Goal: Task Accomplishment & Management: Use online tool/utility

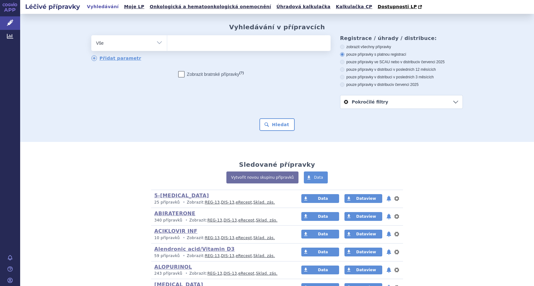
click at [228, 45] on ul at bounding box center [249, 41] width 164 height 13
click at [167, 45] on select at bounding box center [167, 43] width 0 height 16
type input "li"
type input "lip"
type input "lipe"
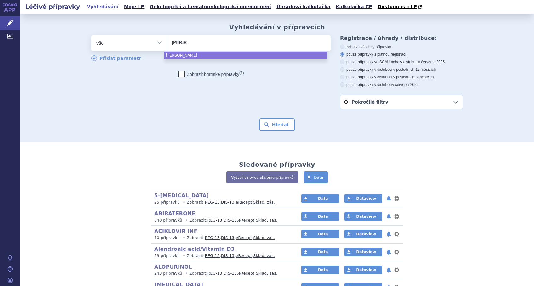
type input "lipeg"
type input "lipegf"
type input "lipeg"
type input "lipegfil"
select select "lipegfil"
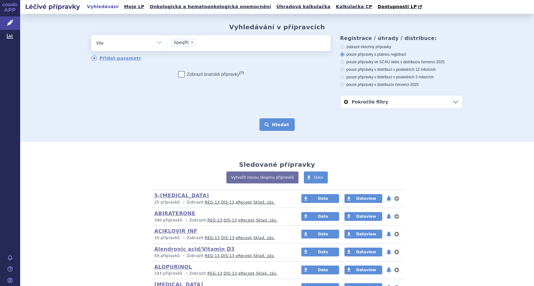
click at [275, 126] on button "Hledat" at bounding box center [278, 124] width 36 height 13
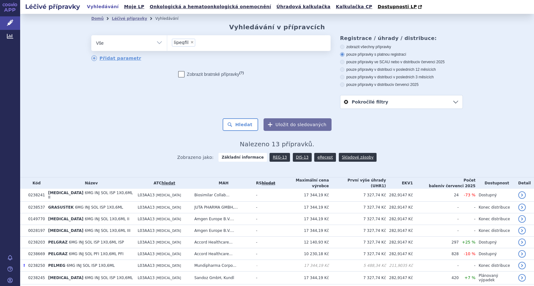
click at [190, 44] on span "×" at bounding box center [192, 42] width 4 height 4
click at [167, 44] on select "lipegfil" at bounding box center [167, 43] width 0 height 16
select select
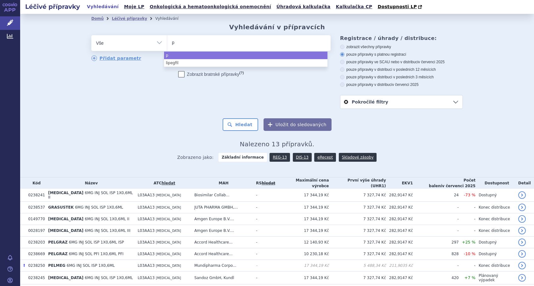
type input "pe"
type input "peg"
type input "pegfi"
select select "pegfi"
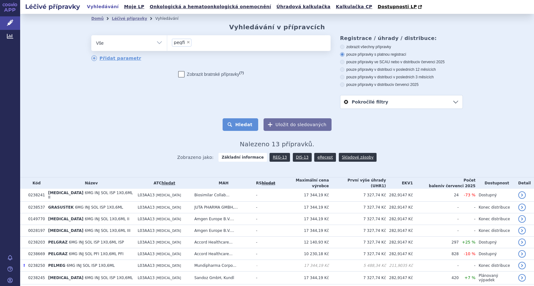
click at [243, 119] on button "Hledat" at bounding box center [241, 124] width 36 height 13
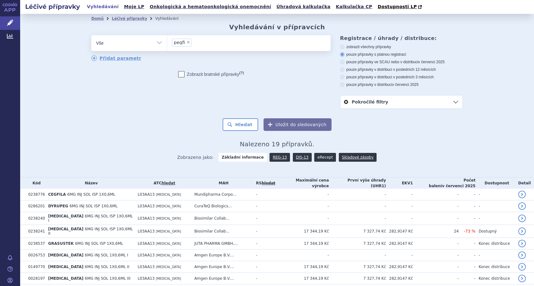
click at [317, 158] on link "eRecept" at bounding box center [325, 157] width 22 height 9
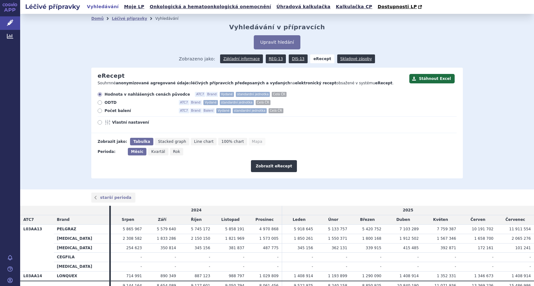
click at [99, 123] on label "Vlastní nastavení" at bounding box center [277, 122] width 359 height 5
click at [99, 123] on input "Vlastní nastavení" at bounding box center [100, 123] width 4 height 4
radio input "true"
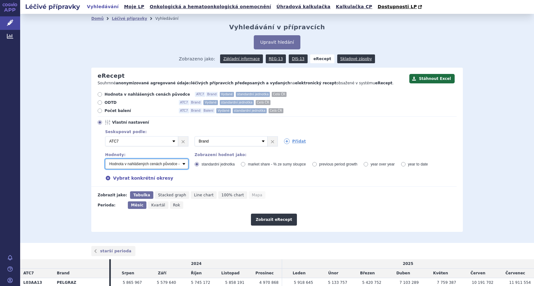
click at [179, 166] on select "Počet balení - vydané Hodnota v nahlášených cenách původce - vydané Hodnota v m…" at bounding box center [146, 164] width 83 height 10
select select "vydanePackages"
click at [105, 159] on select "Počet balení - vydané Hodnota v nahlášených cenách původce - vydané Hodnota v m…" at bounding box center [146, 164] width 83 height 10
click at [284, 142] on icon at bounding box center [287, 142] width 6 height 6
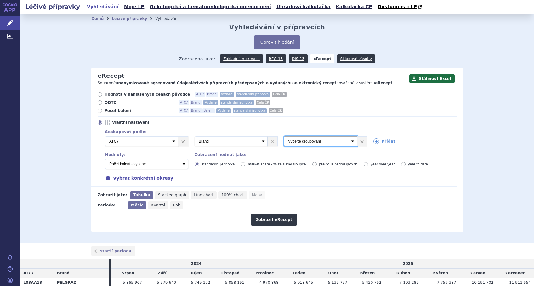
click at [349, 141] on select "Vyberte groupování ATC3 ATC5 ATC7 Brand Balení Síla Forma SÚKL kód MAH VPOIS Re…" at bounding box center [320, 141] width 73 height 10
select select "package"
click at [284, 137] on select "Vyberte groupování ATC3 ATC5 ATC7 Brand Balení Síla Forma SÚKL kód MAH VPOIS Re…" at bounding box center [320, 141] width 73 height 10
click at [374, 142] on icon at bounding box center [377, 142] width 6 height 6
click at [380, 140] on select "Vyberte groupování ATC3 ATC5 ATC7 Brand Balení Síla Forma SÚKL kód MAH VPOIS Re…" at bounding box center [410, 141] width 73 height 10
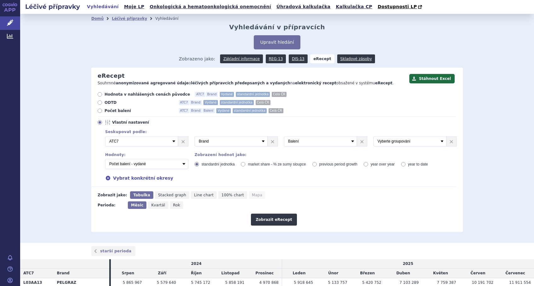
click at [372, 190] on form "Hodnota v nahlášených cenách původce ATC7 Brand Vydané standardní jednotka Celá…" at bounding box center [273, 159] width 365 height 134
click at [261, 142] on select "Vyberte groupování ATC3 ATC5 ATC7 Brand Balení Síla Forma SÚKL kód MAH VPOIS Re…" at bounding box center [231, 141] width 73 height 10
select select "districtName"
click at [195, 137] on select "Vyberte groupování ATC3 ATC5 ATC7 Brand Balení Síla Forma SÚKL kód MAH VPOIS Re…" at bounding box center [231, 141] width 73 height 10
click at [318, 144] on select "Vyberte groupování ATC3 ATC5 ATC7 Brand Balení Síla Forma SÚKL kód MAH VPOIS Re…" at bounding box center [320, 141] width 73 height 10
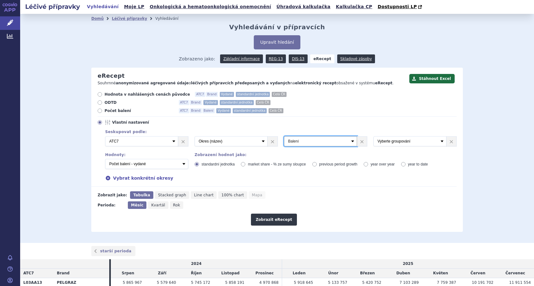
select select "brand"
click at [284, 137] on select "Vyberte groupování ATC3 ATC5 ATC7 Brand Balení Síla Forma SÚKL kód MAH VPOIS Re…" at bounding box center [320, 141] width 73 height 10
click at [397, 144] on select "Vyberte groupování ATC3 ATC5 ATC7 Brand Balení Síla Forma SÚKL kód MAH VPOIS Re…" at bounding box center [410, 141] width 73 height 10
select select "package"
click at [374, 137] on select "Vyberte groupování ATC3 ATC5 ATC7 Brand Balení Síla Forma SÚKL kód MAH VPOIS Re…" at bounding box center [410, 141] width 73 height 10
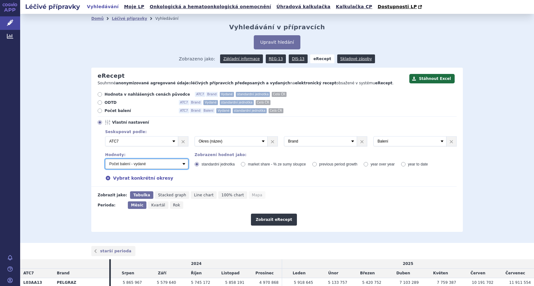
click at [184, 164] on select "Počet balení - vydané Hodnota v nahlášených cenách původce - vydané Hodnota v m…" at bounding box center [146, 164] width 83 height 10
select select "predepsanePackages"
click at [105, 159] on select "Počet balení - vydané Hodnota v nahlášených cenách původce - vydané Hodnota v m…" at bounding box center [146, 164] width 83 height 10
click at [267, 219] on button "Zobrazit eRecept" at bounding box center [274, 220] width 46 height 12
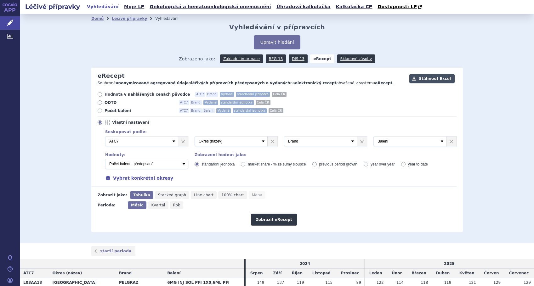
click at [431, 80] on button "Stáhnout Excel" at bounding box center [432, 78] width 45 height 9
